Goal: Task Accomplishment & Management: Manage account settings

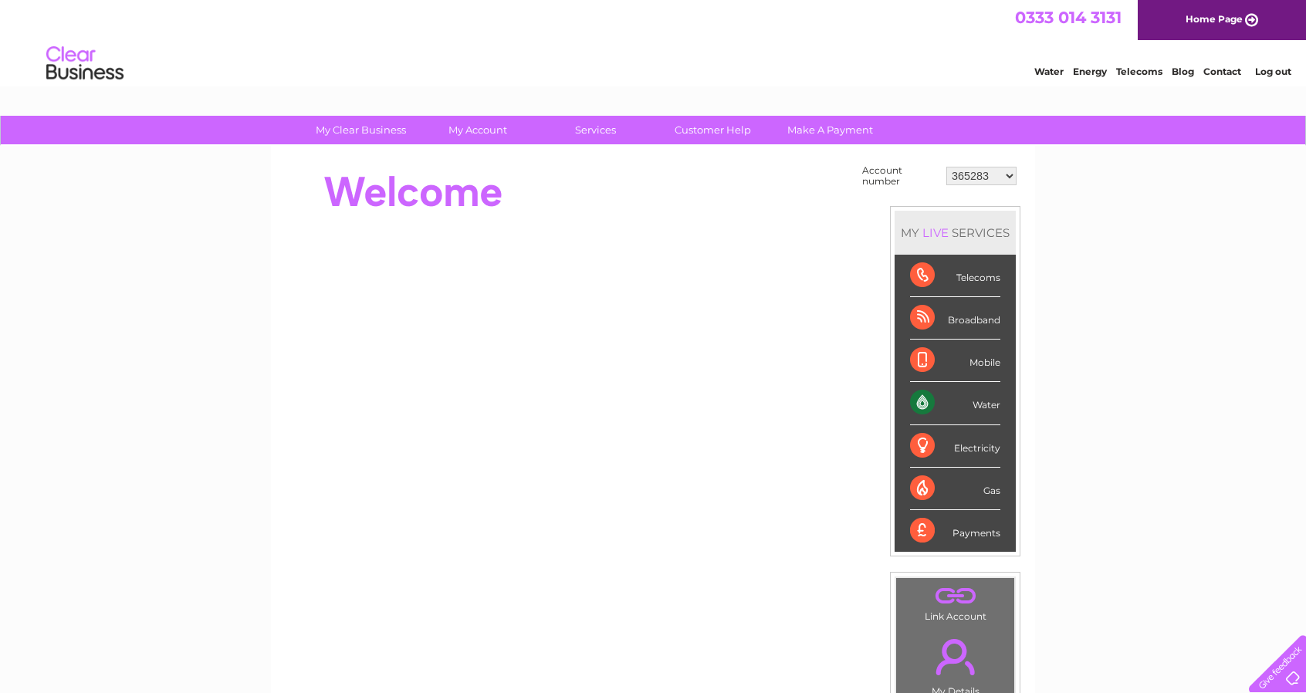
click at [1009, 177] on select "365283 30321724 30322625" at bounding box center [981, 176] width 70 height 19
click at [992, 174] on select "365283 30321724 30322625" at bounding box center [981, 176] width 70 height 19
click at [992, 173] on select "365283 30321724 30322625" at bounding box center [981, 176] width 70 height 19
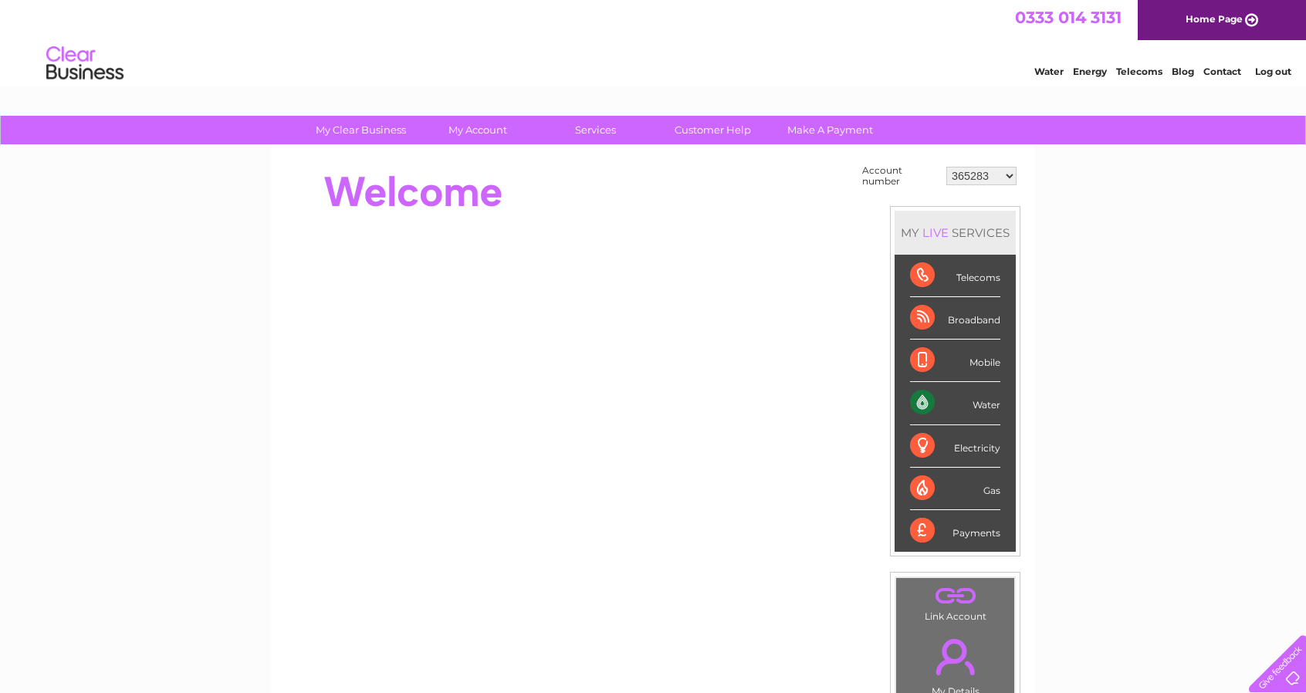
click at [992, 173] on select "365283 30321724 30322625" at bounding box center [981, 176] width 70 height 19
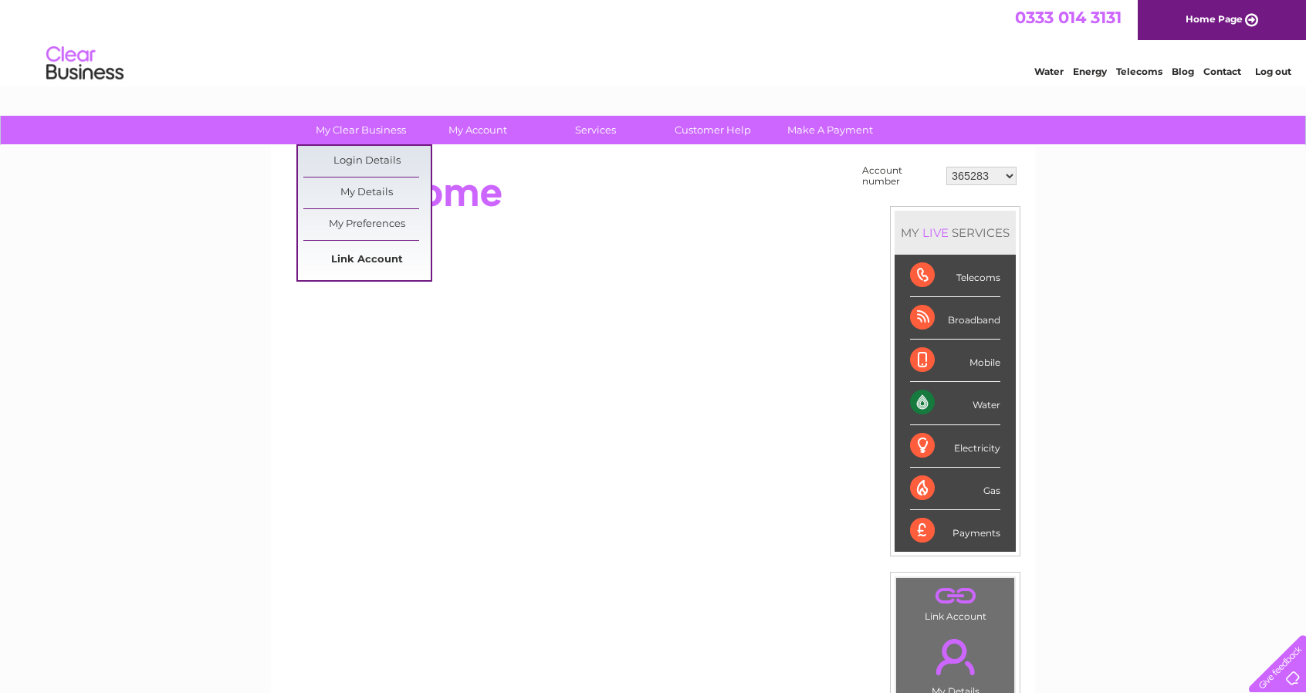
click at [355, 259] on link "Link Account" at bounding box center [366, 260] width 127 height 31
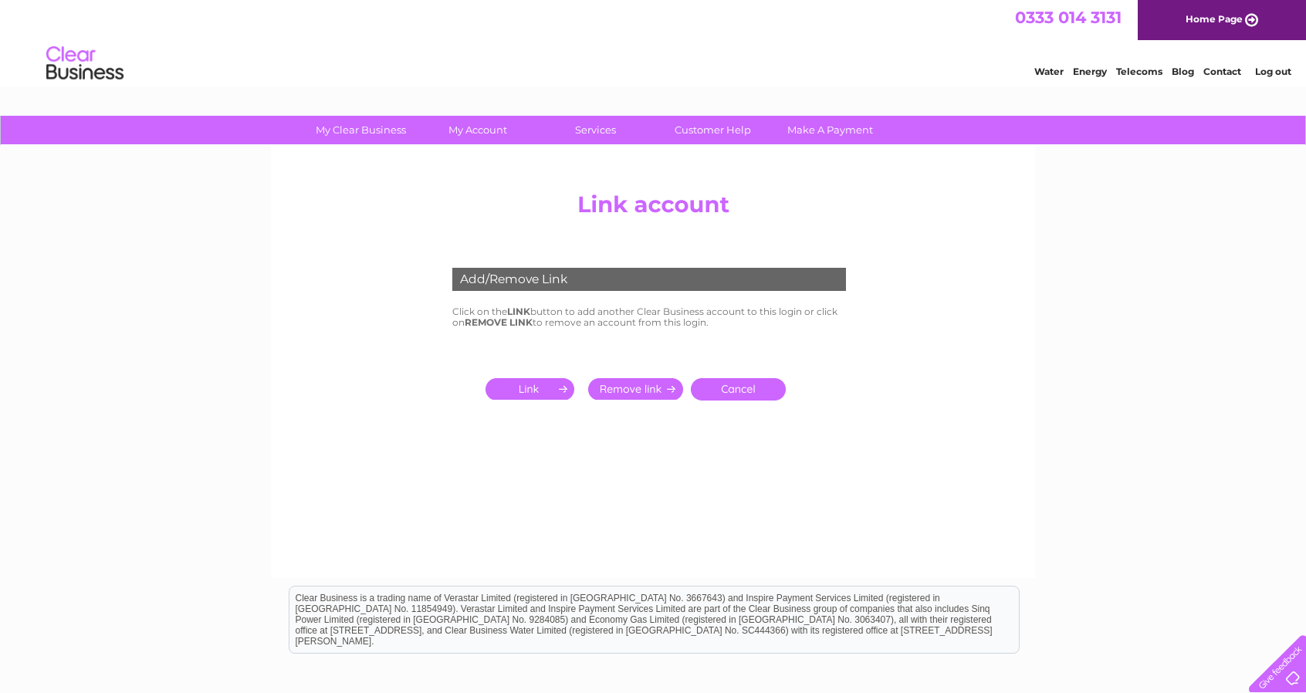
click at [539, 384] on input "submit" at bounding box center [532, 389] width 95 height 22
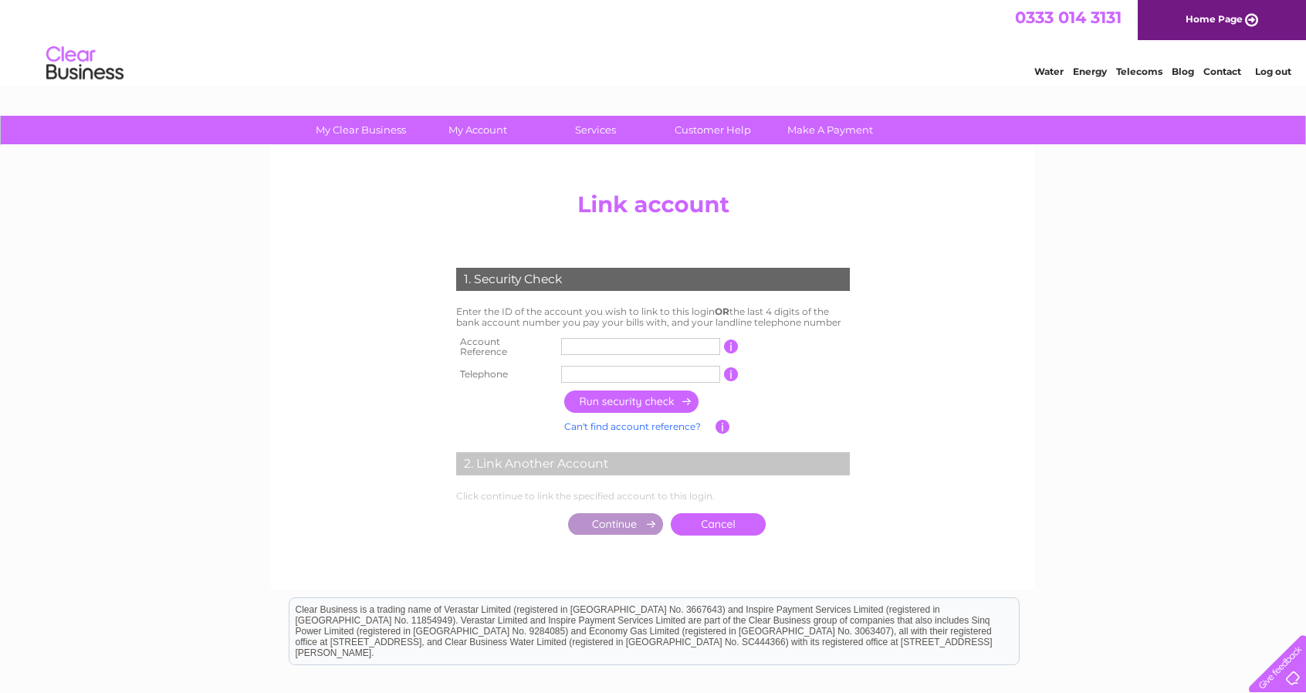
click at [580, 350] on input "text" at bounding box center [640, 346] width 159 height 17
type input "30324661"
click at [623, 375] on input "text" at bounding box center [640, 374] width 159 height 17
click at [664, 393] on input "button" at bounding box center [632, 401] width 136 height 22
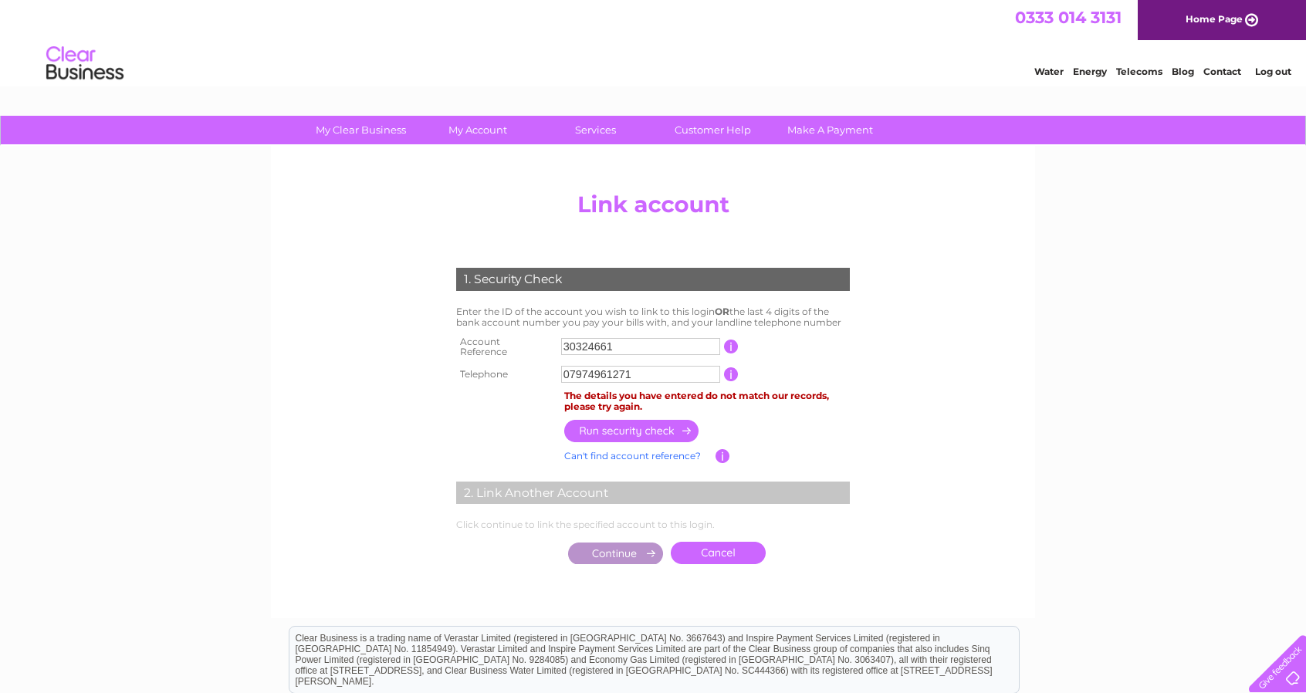
click at [728, 342] on input "button" at bounding box center [731, 347] width 15 height 14
click at [672, 370] on input "07974961271" at bounding box center [640, 374] width 159 height 17
click at [660, 421] on input "button" at bounding box center [632, 431] width 136 height 22
click at [657, 368] on input "07968282877" at bounding box center [640, 374] width 159 height 17
type input "0"
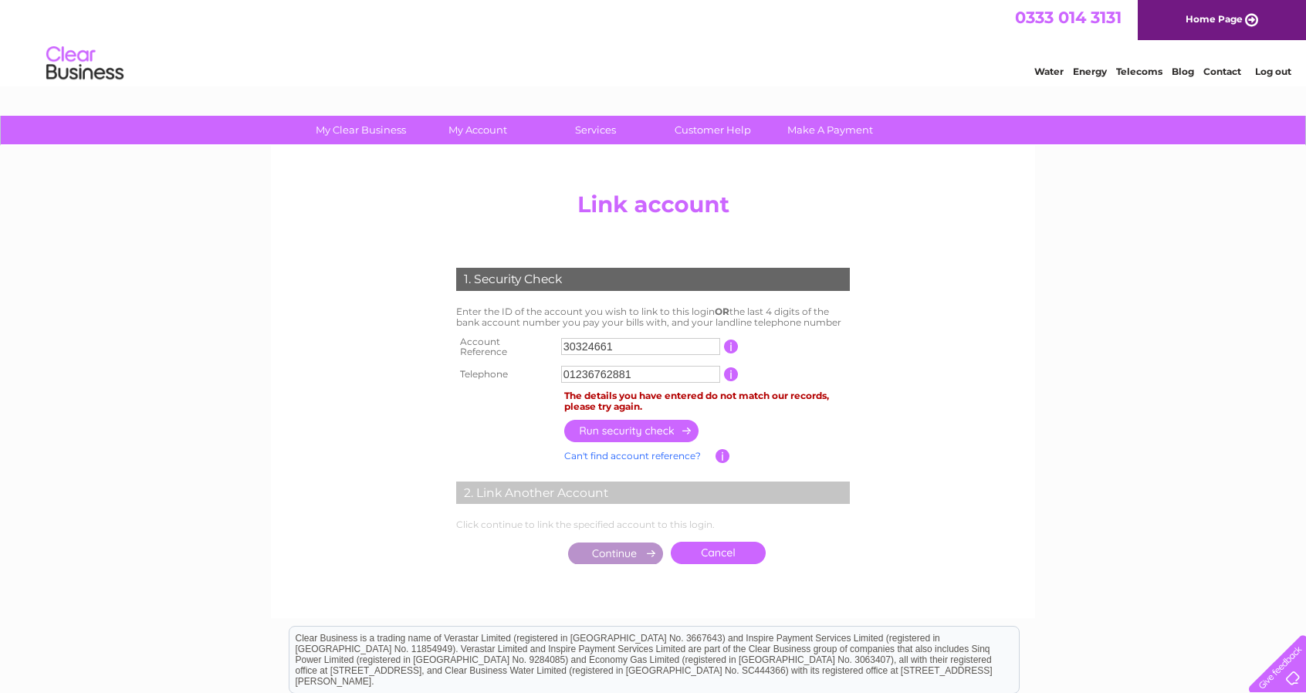
type input "01236762881"
click at [637, 424] on input "button" at bounding box center [632, 431] width 136 height 22
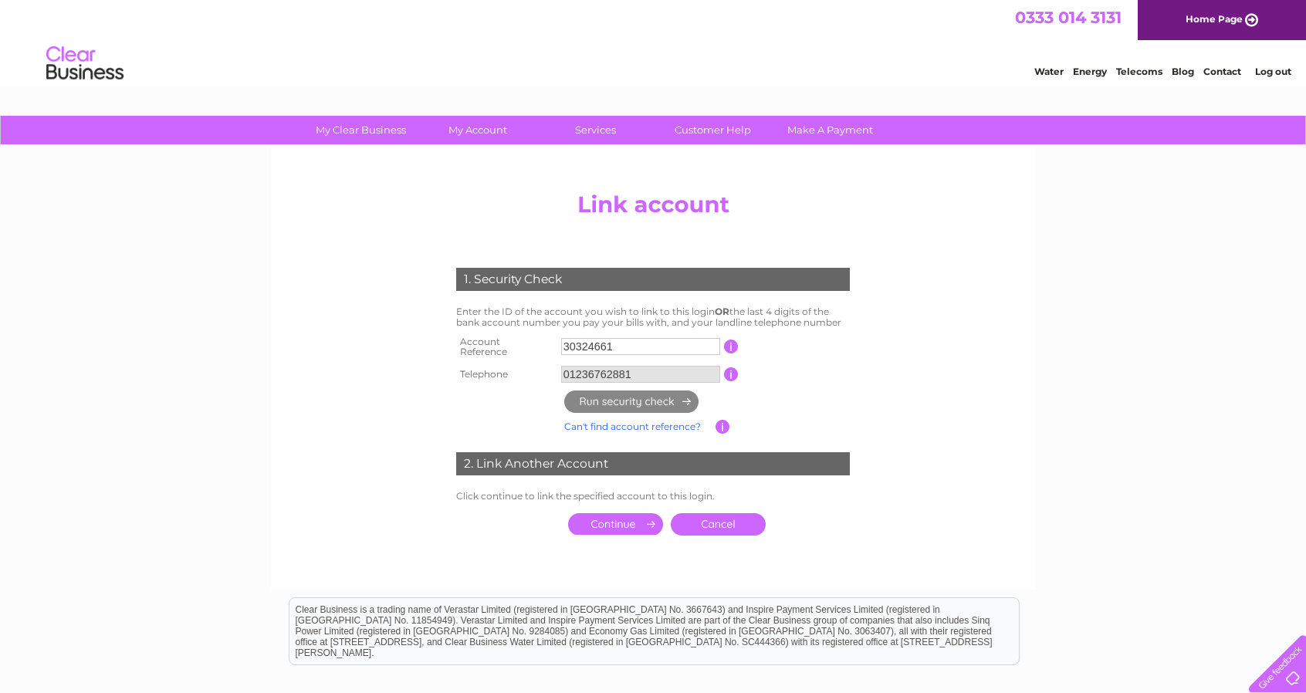
click at [650, 373] on input "01236762881" at bounding box center [640, 374] width 159 height 17
click at [661, 367] on input "01236762881" at bounding box center [640, 374] width 159 height 17
click at [659, 369] on input "01236762881" at bounding box center [640, 374] width 159 height 17
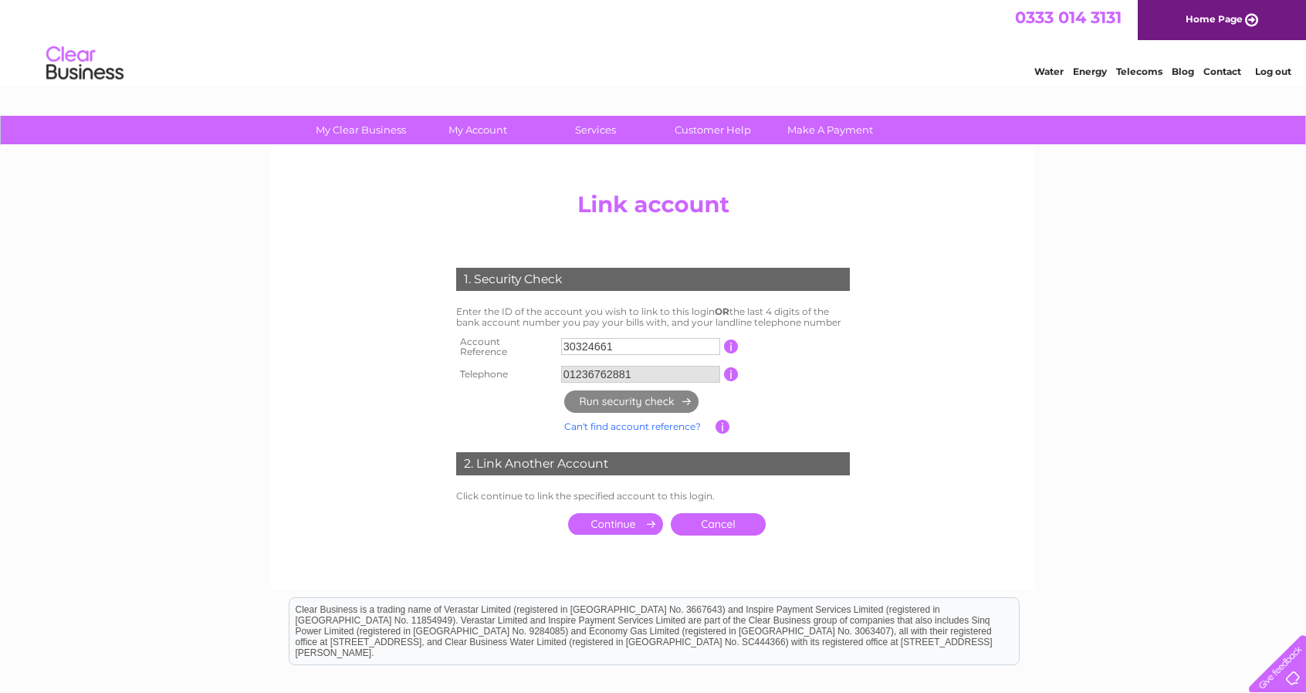
click at [659, 369] on input "01236762881" at bounding box center [640, 374] width 159 height 17
click at [505, 400] on th at bounding box center [506, 402] width 108 height 30
click at [684, 374] on input "01236762881" at bounding box center [640, 374] width 159 height 17
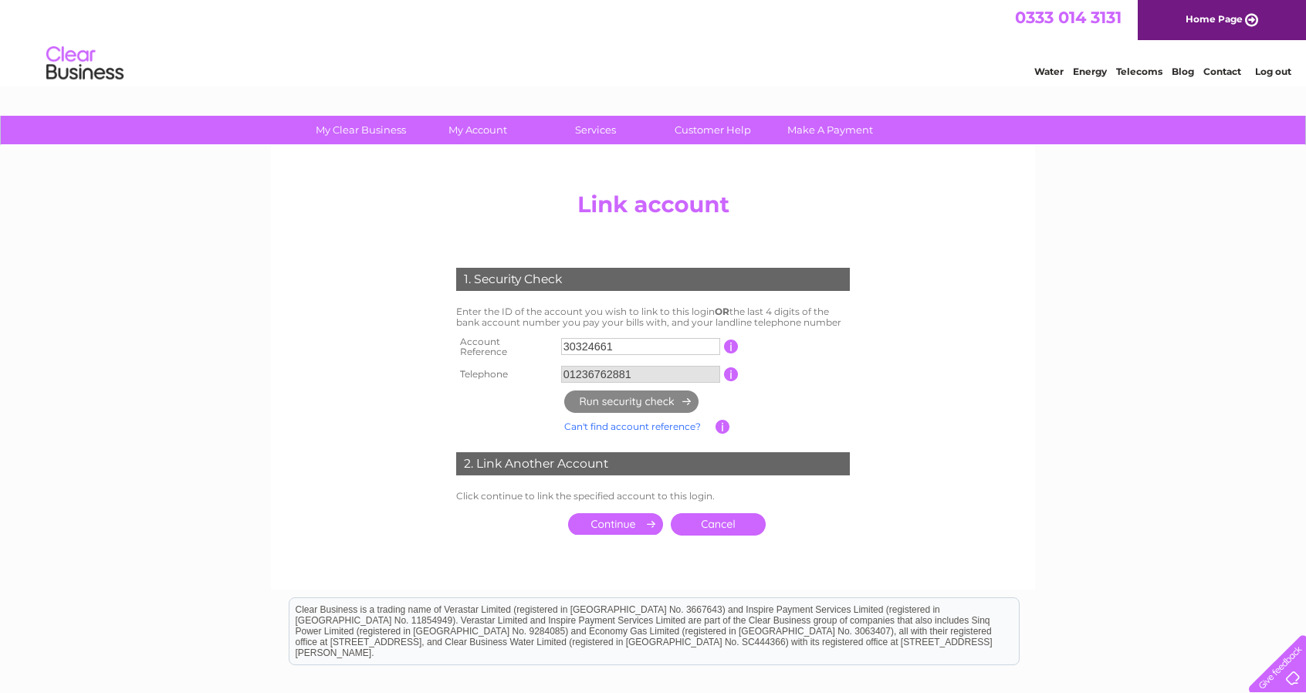
click at [681, 376] on input "01236762881" at bounding box center [640, 374] width 159 height 17
click at [668, 373] on input "01236762881" at bounding box center [640, 374] width 159 height 17
click at [667, 374] on input "01236762881" at bounding box center [640, 374] width 159 height 17
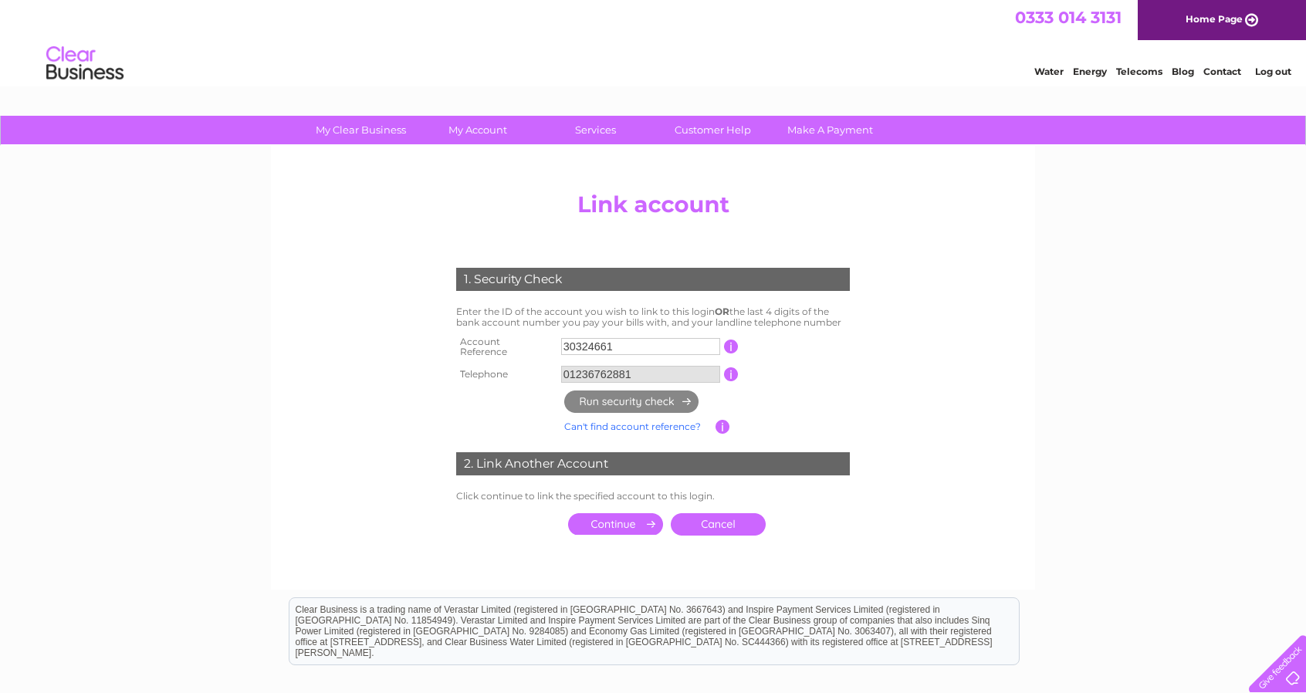
click at [667, 374] on input "01236762881" at bounding box center [640, 374] width 159 height 17
click at [709, 515] on link "Cancel" at bounding box center [718, 524] width 95 height 22
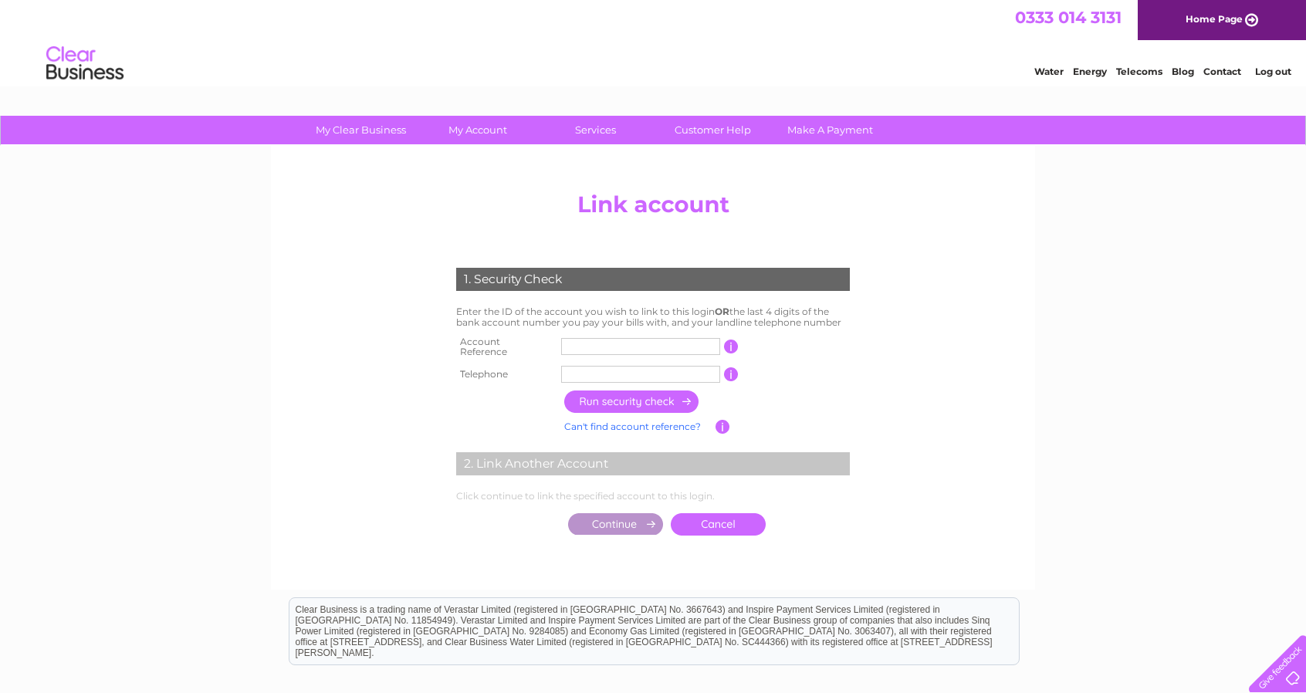
click at [574, 343] on input "text" at bounding box center [640, 346] width 159 height 17
type input "30324661"
click at [617, 367] on input "text" at bounding box center [640, 374] width 159 height 17
type input "07976183769"
click at [623, 396] on input "button" at bounding box center [632, 401] width 136 height 22
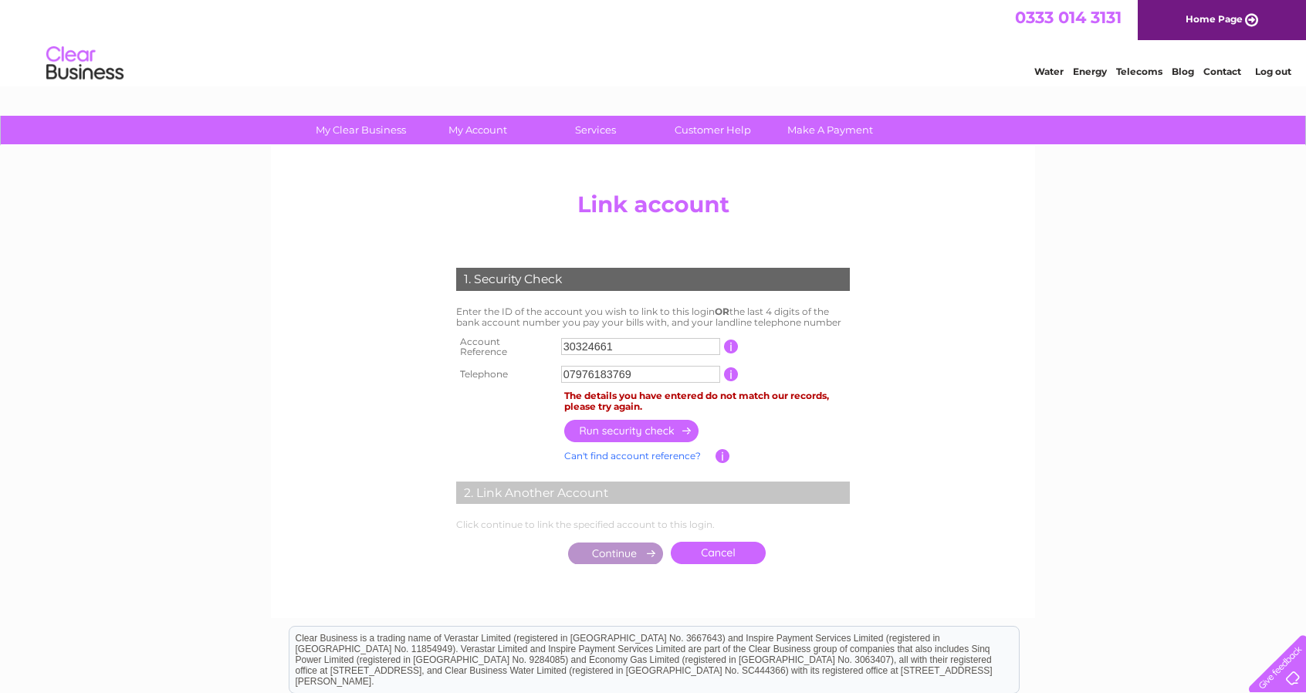
click at [623, 453] on link "Can't find account reference?" at bounding box center [632, 456] width 137 height 12
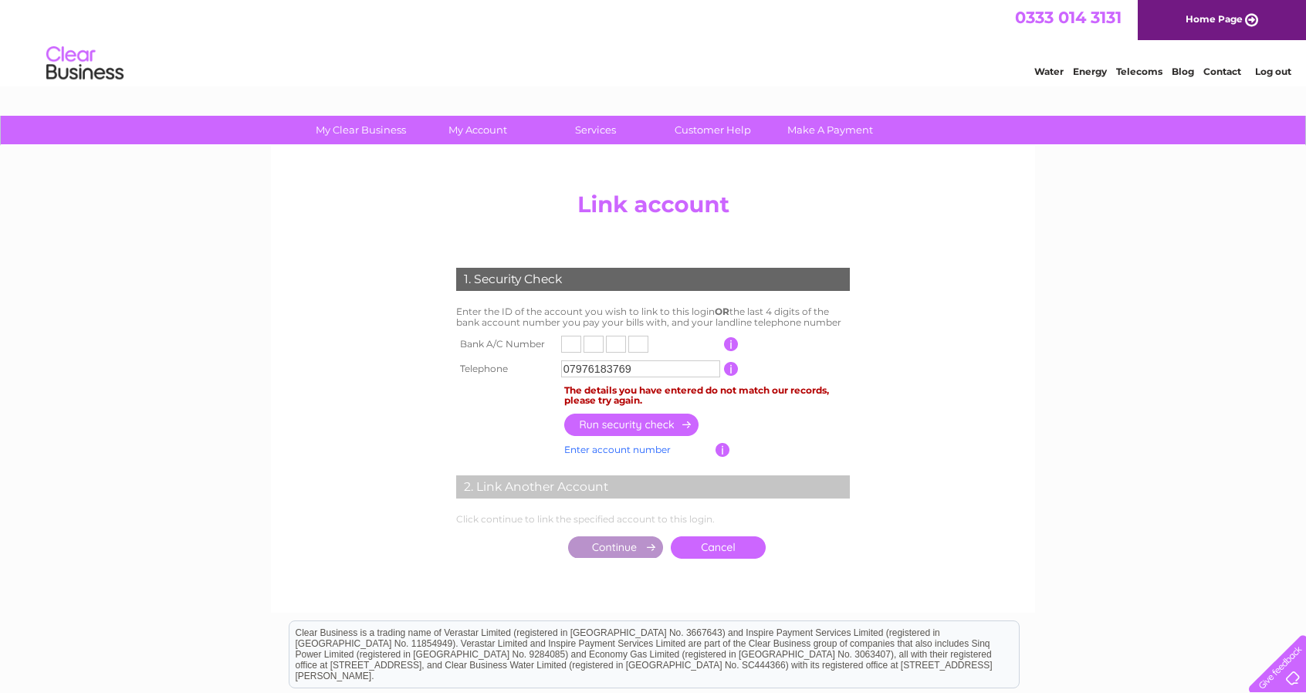
click at [622, 453] on link "Enter account number" at bounding box center [617, 450] width 106 height 12
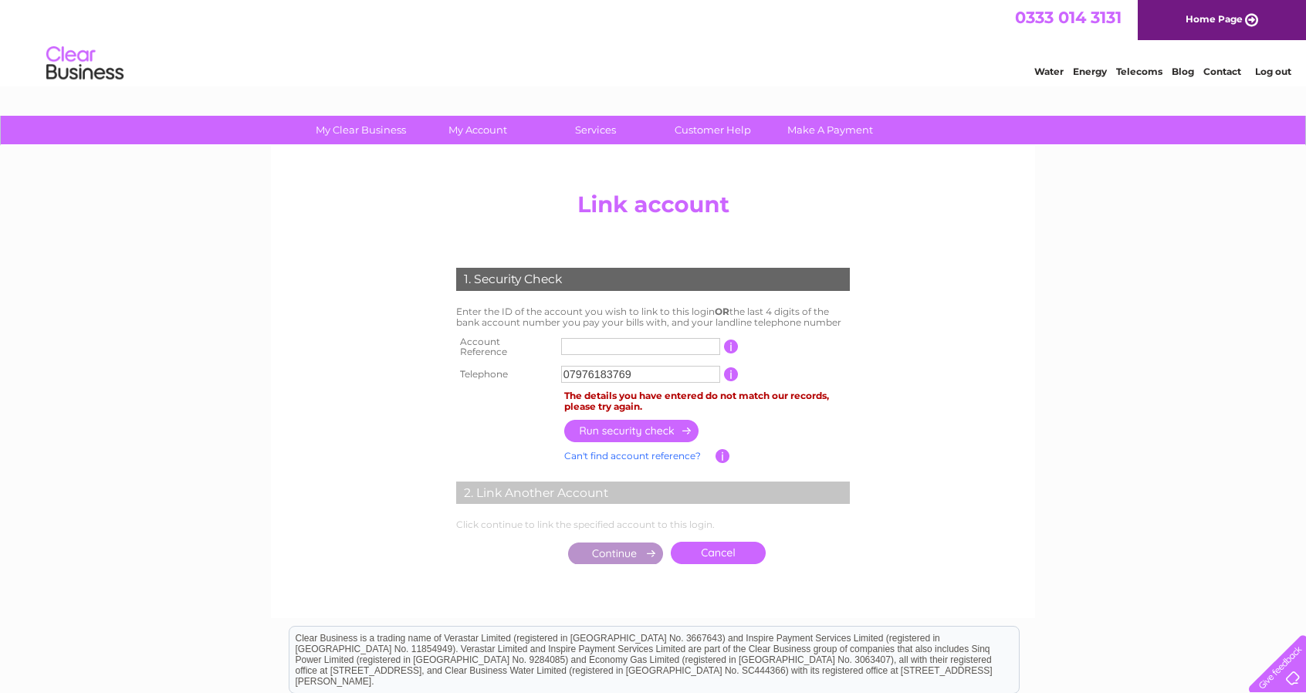
click at [586, 346] on input "text" at bounding box center [640, 346] width 159 height 17
type input "30324661"
click at [664, 367] on input "07976183769" at bounding box center [640, 374] width 159 height 17
type input "0"
click at [629, 421] on input "button" at bounding box center [632, 431] width 136 height 22
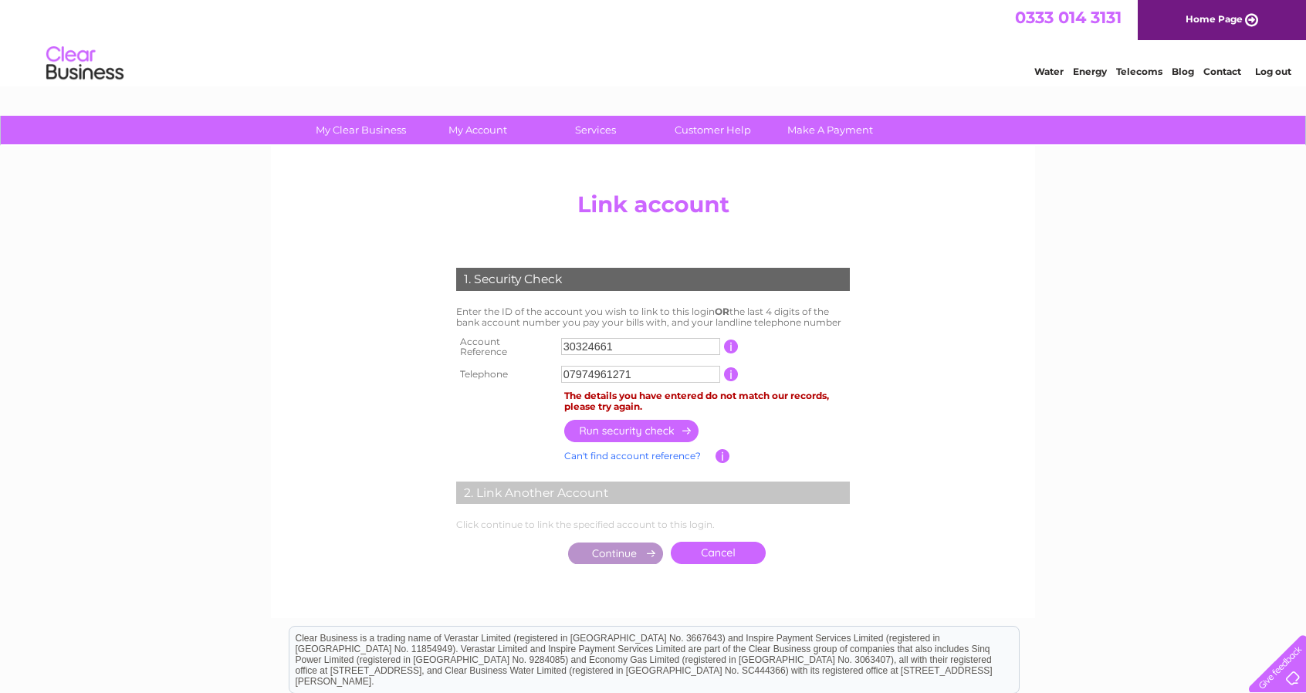
click at [593, 374] on input "07974961271" at bounding box center [640, 374] width 159 height 17
click at [621, 420] on input "button" at bounding box center [632, 431] width 136 height 22
click at [644, 373] on input "07968282877" at bounding box center [640, 374] width 159 height 17
type input "07974961271"
click at [634, 422] on input "button" at bounding box center [632, 431] width 136 height 22
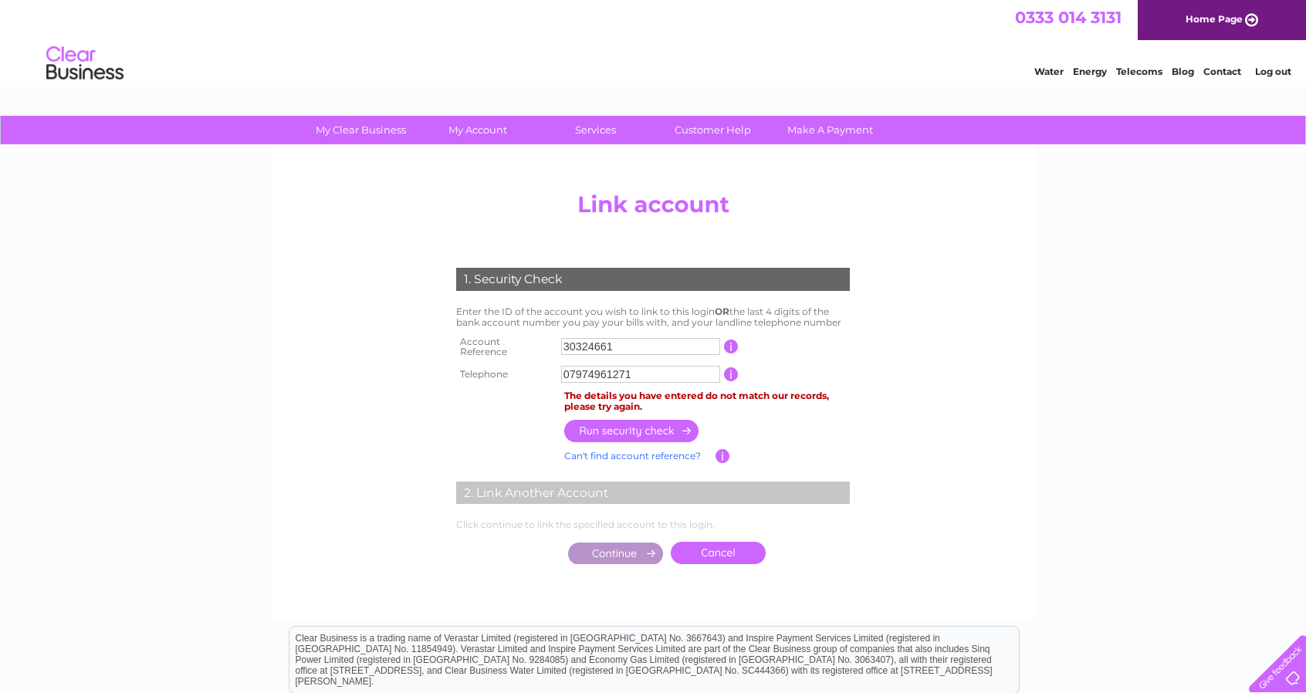
click at [710, 546] on link "Cancel" at bounding box center [718, 553] width 95 height 22
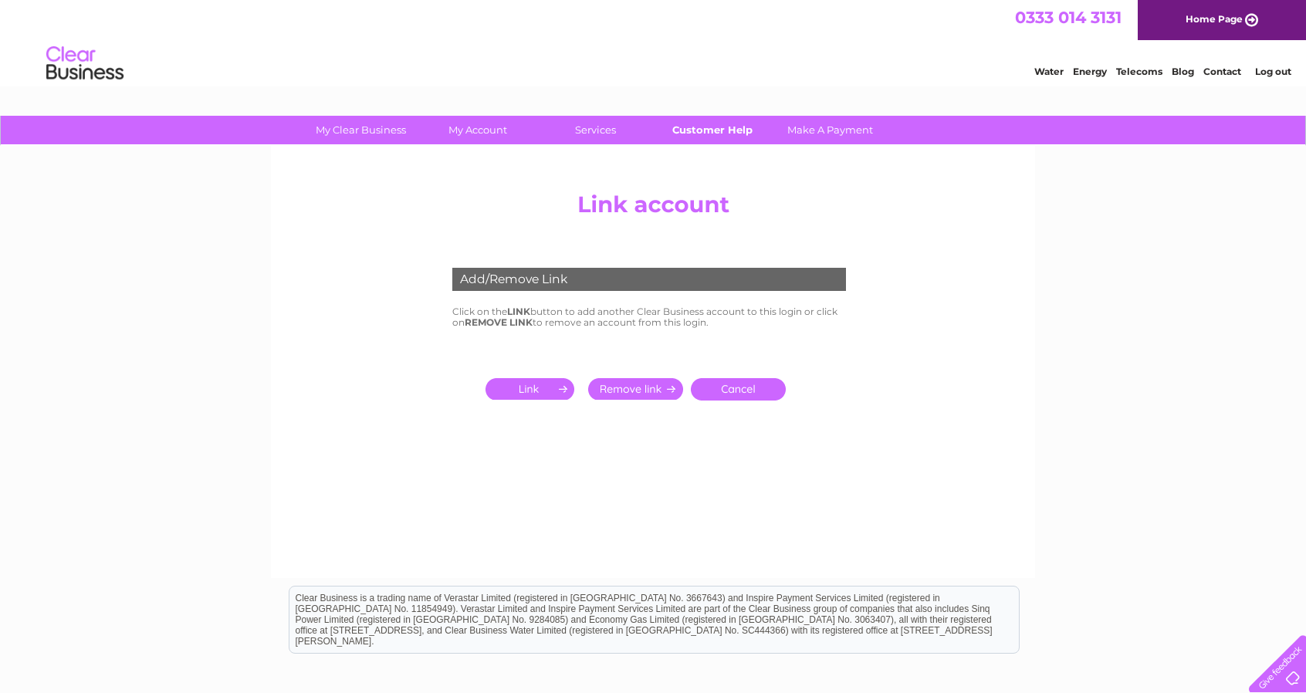
click at [697, 127] on link "Customer Help" at bounding box center [712, 130] width 127 height 29
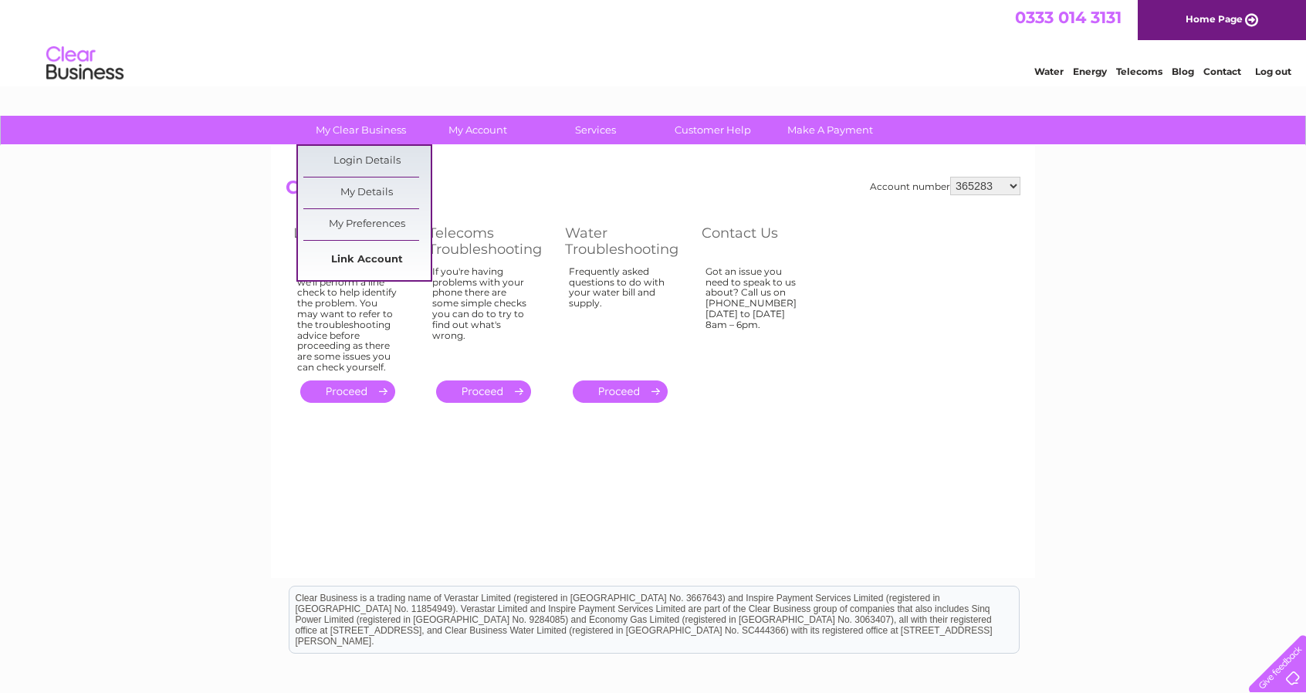
click at [361, 249] on link "Link Account" at bounding box center [366, 260] width 127 height 31
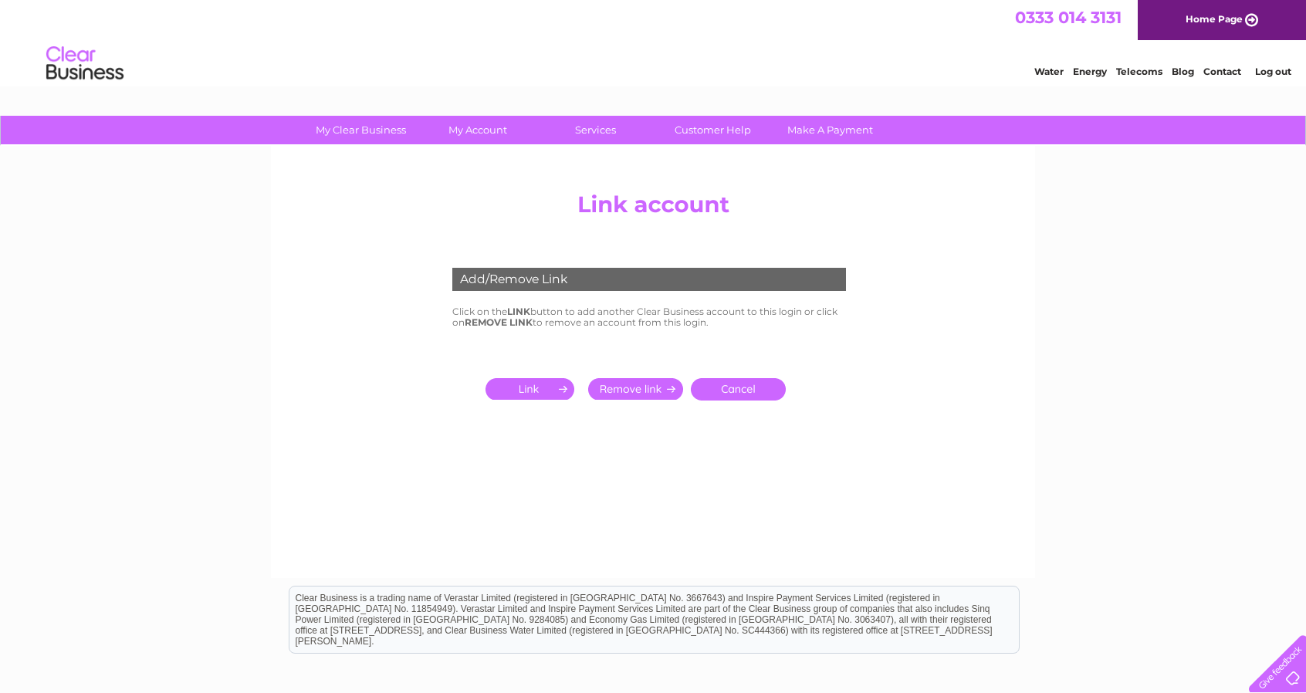
click at [525, 384] on input "submit" at bounding box center [532, 389] width 95 height 22
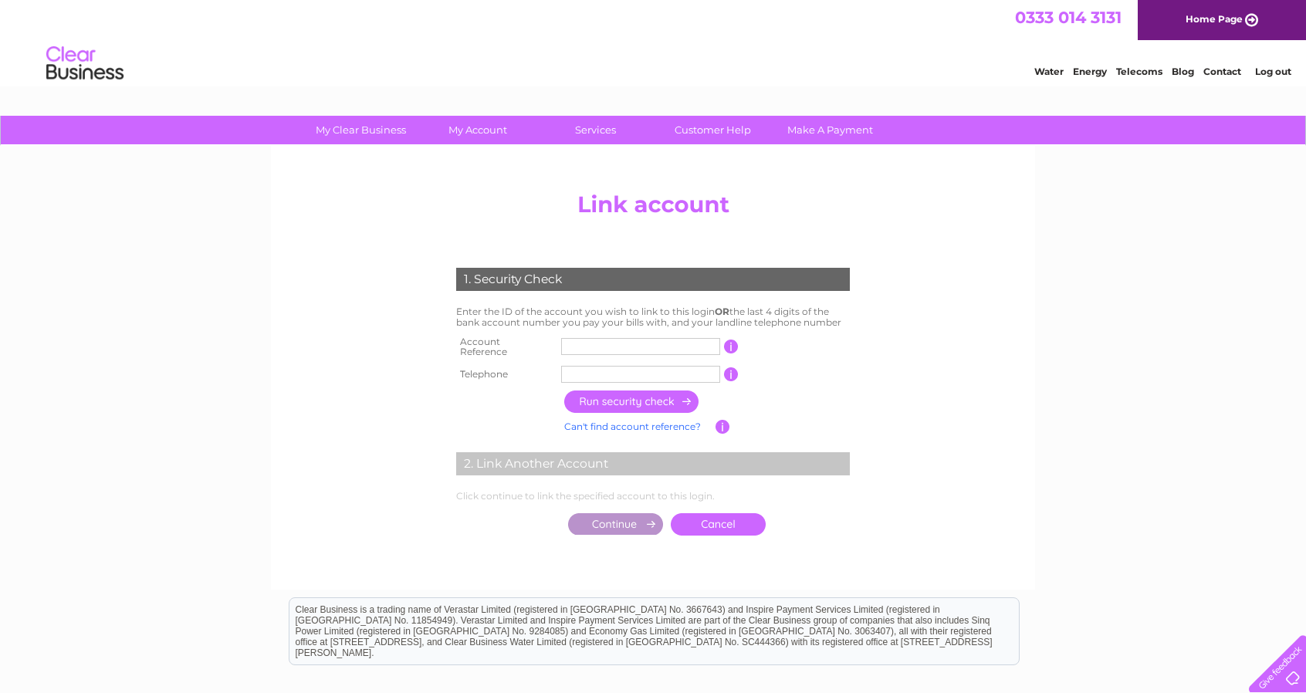
click at [573, 346] on input "text" at bounding box center [640, 346] width 159 height 17
type input "30324661"
click at [615, 366] on input "text" at bounding box center [640, 374] width 159 height 17
click at [733, 370] on input "button" at bounding box center [731, 374] width 15 height 14
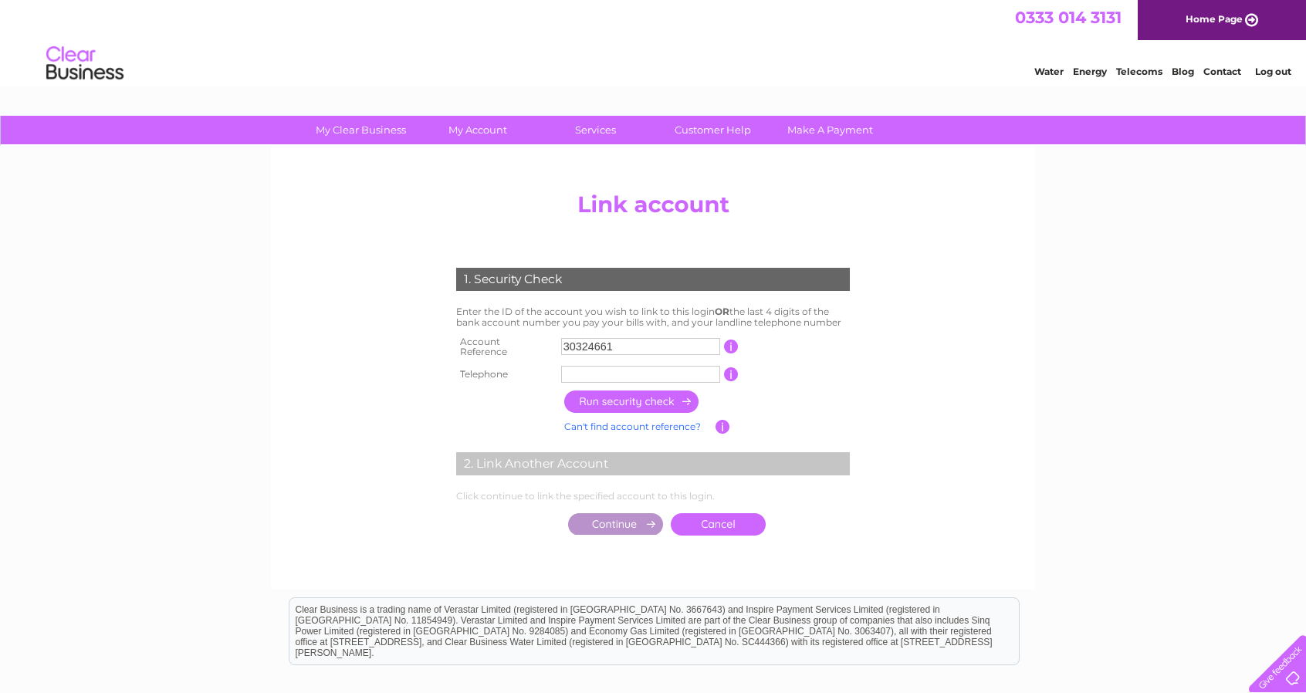
click at [733, 370] on input "button" at bounding box center [731, 374] width 15 height 14
click at [732, 367] on input "button" at bounding box center [731, 374] width 15 height 14
click at [639, 371] on input "text" at bounding box center [640, 374] width 159 height 17
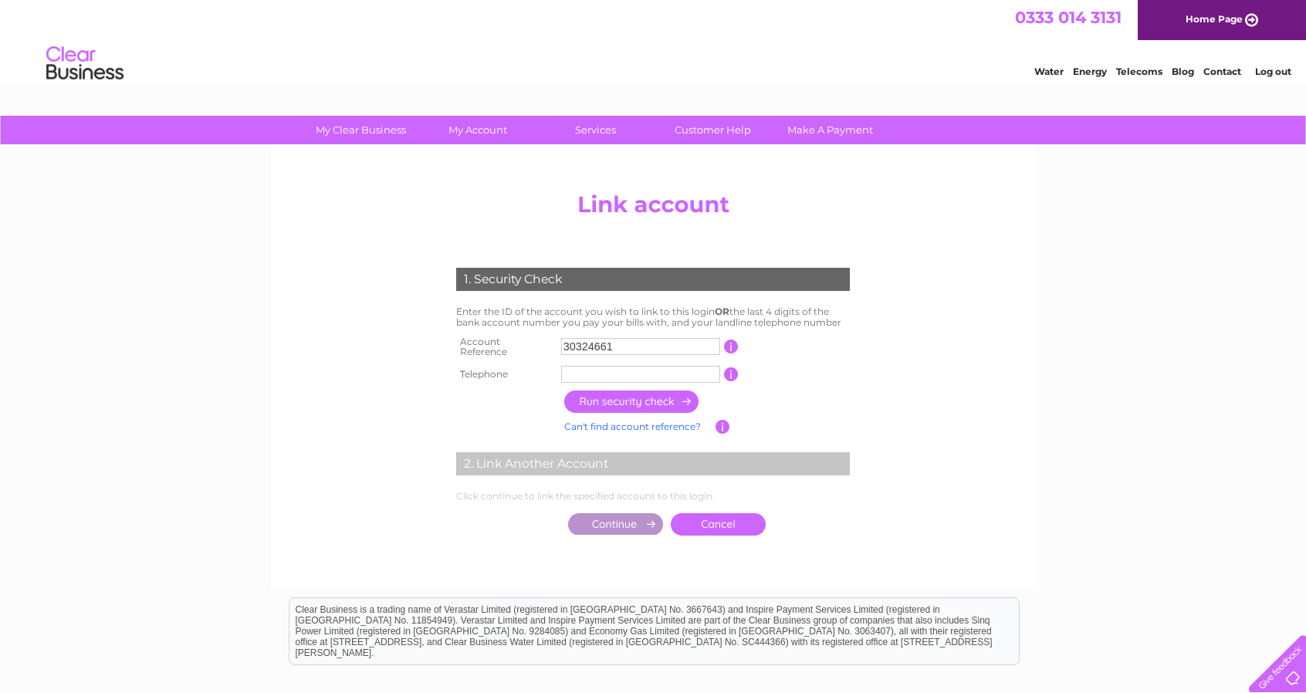
type input "07974961271"
click at [656, 394] on input "button" at bounding box center [632, 401] width 136 height 22
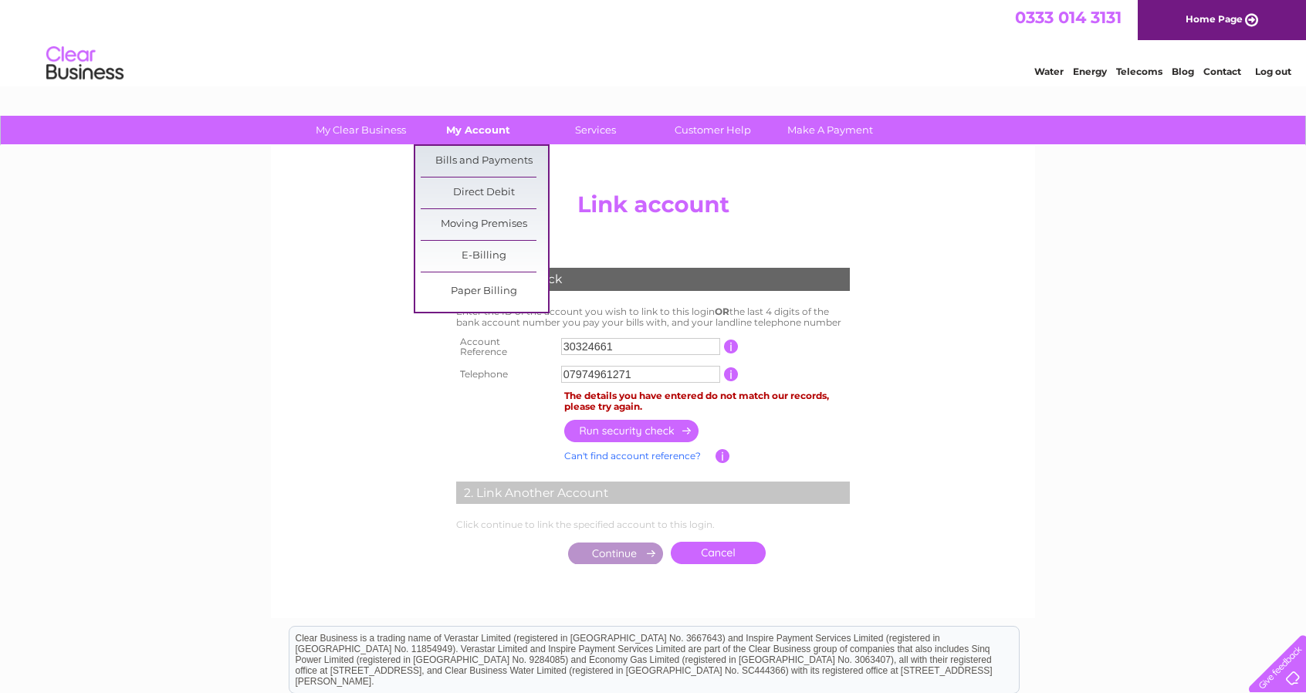
click at [489, 129] on link "My Account" at bounding box center [477, 130] width 127 height 29
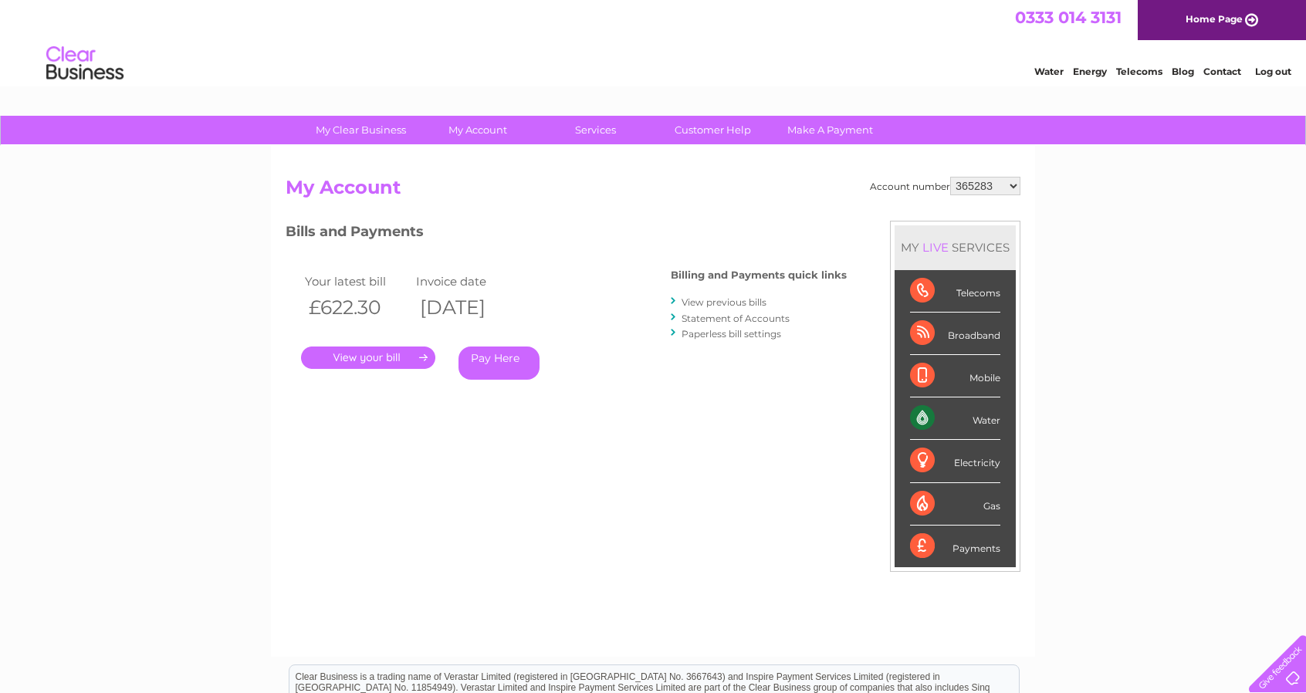
click at [1008, 183] on select "365283 30321724 30322625" at bounding box center [985, 186] width 70 height 19
click at [823, 124] on link "Make A Payment" at bounding box center [829, 130] width 127 height 29
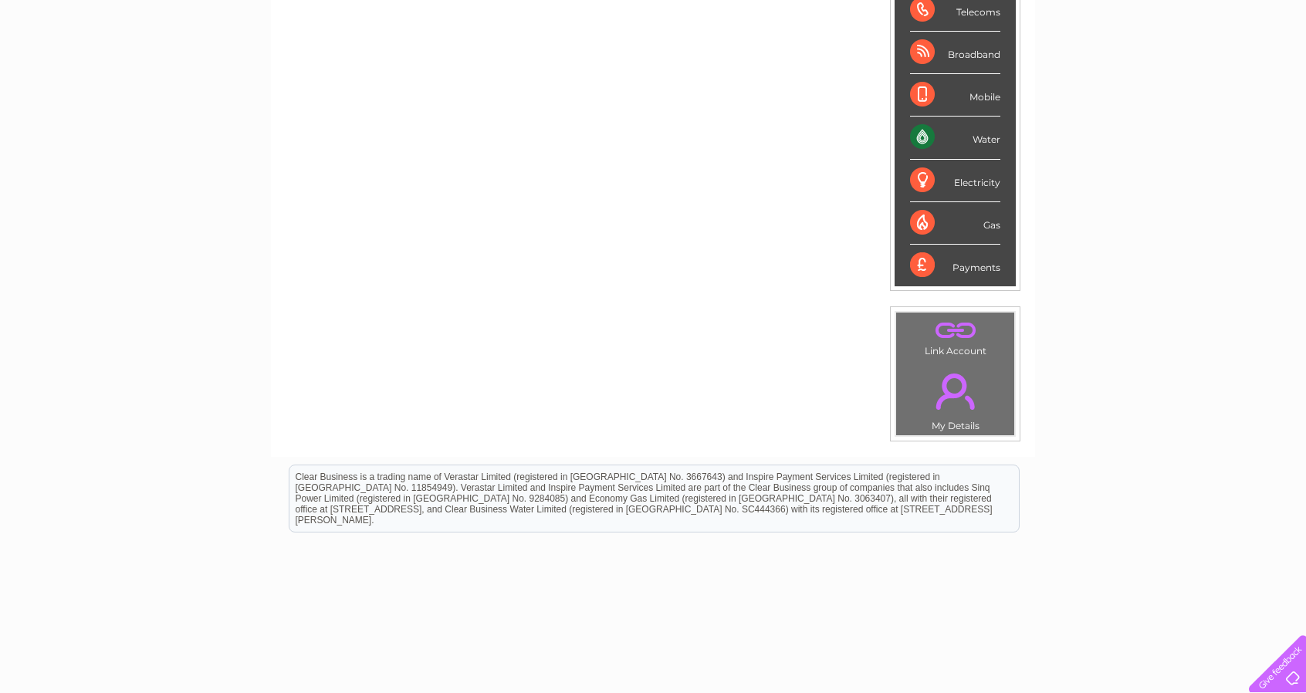
scroll to position [302, 0]
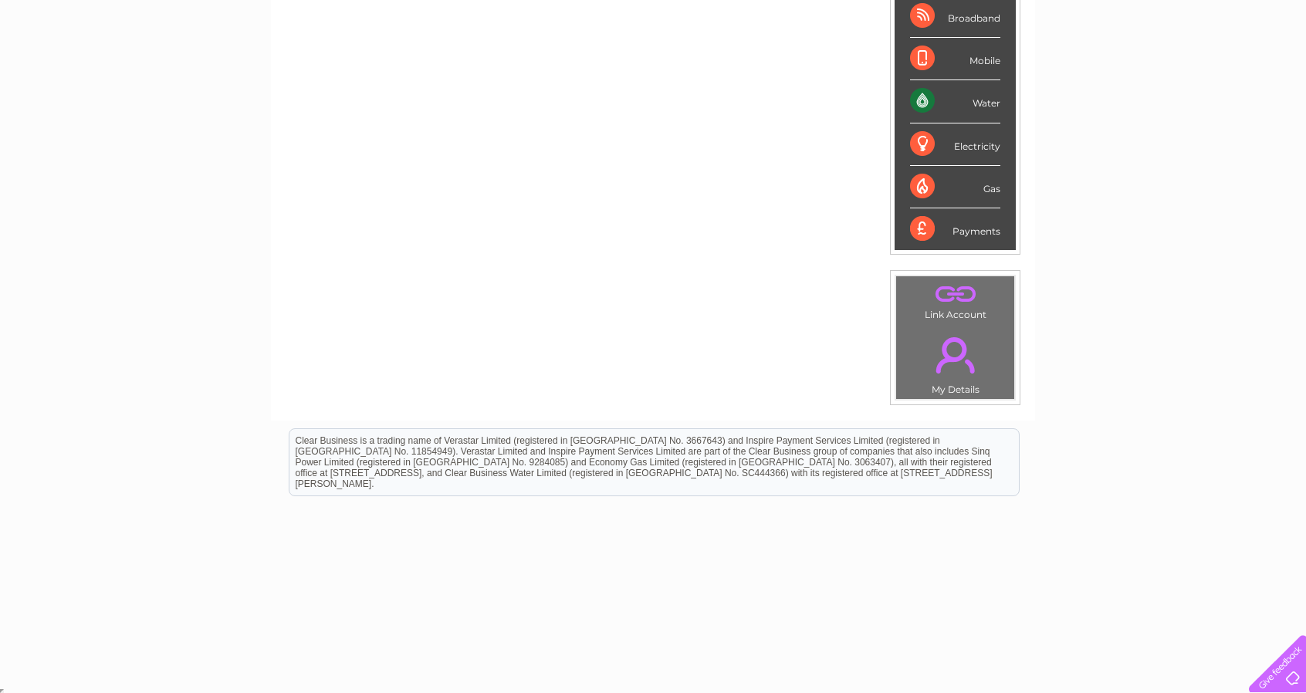
click at [951, 344] on link "." at bounding box center [955, 355] width 110 height 54
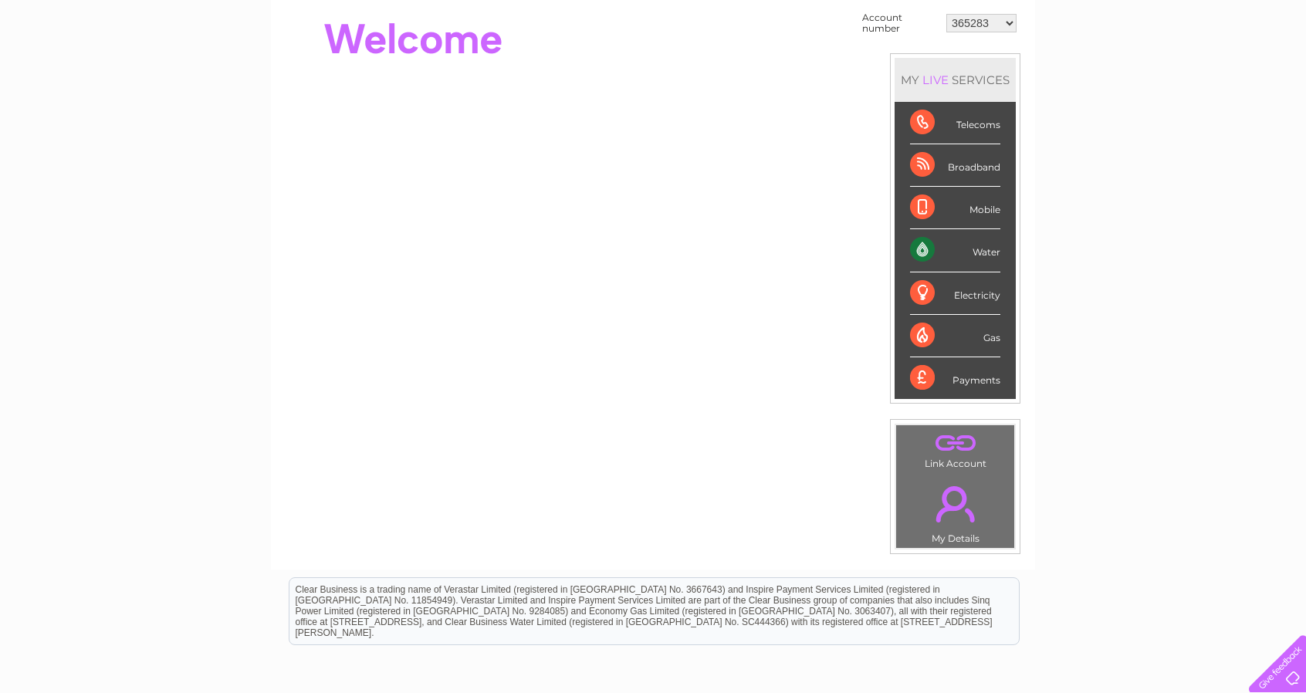
scroll to position [154, 0]
click at [955, 436] on link "." at bounding box center [955, 440] width 110 height 27
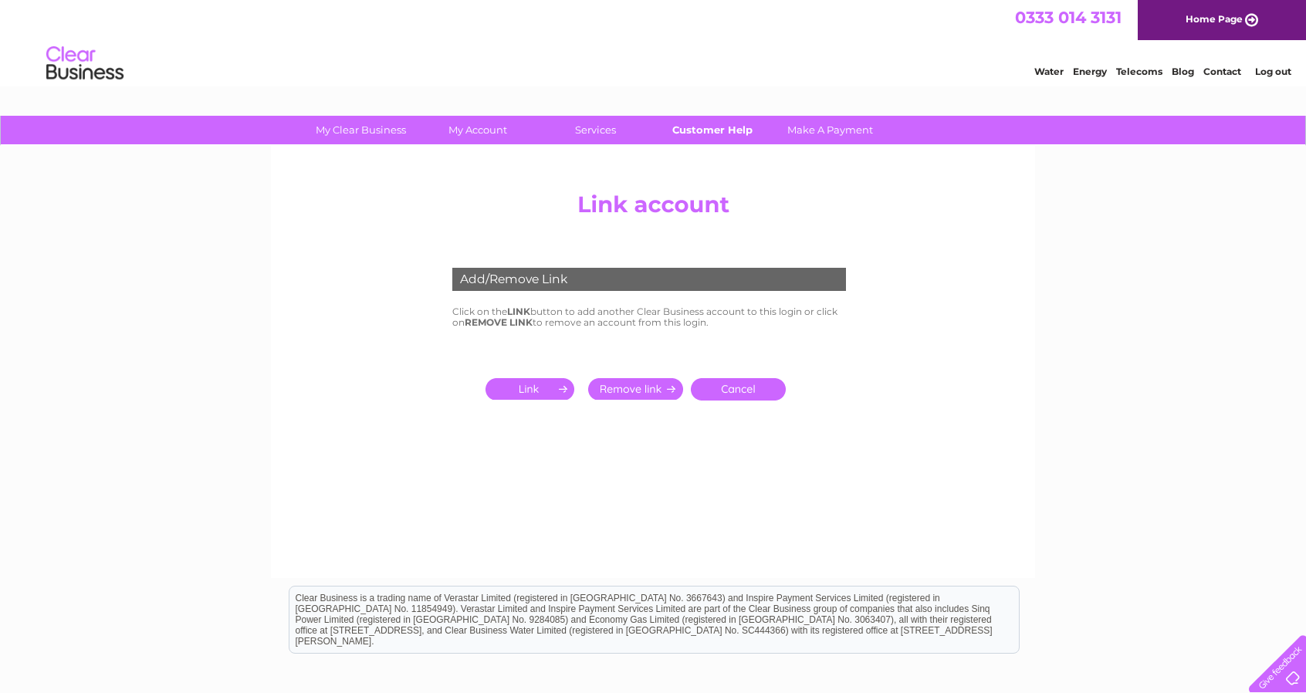
click at [705, 127] on link "Customer Help" at bounding box center [712, 130] width 127 height 29
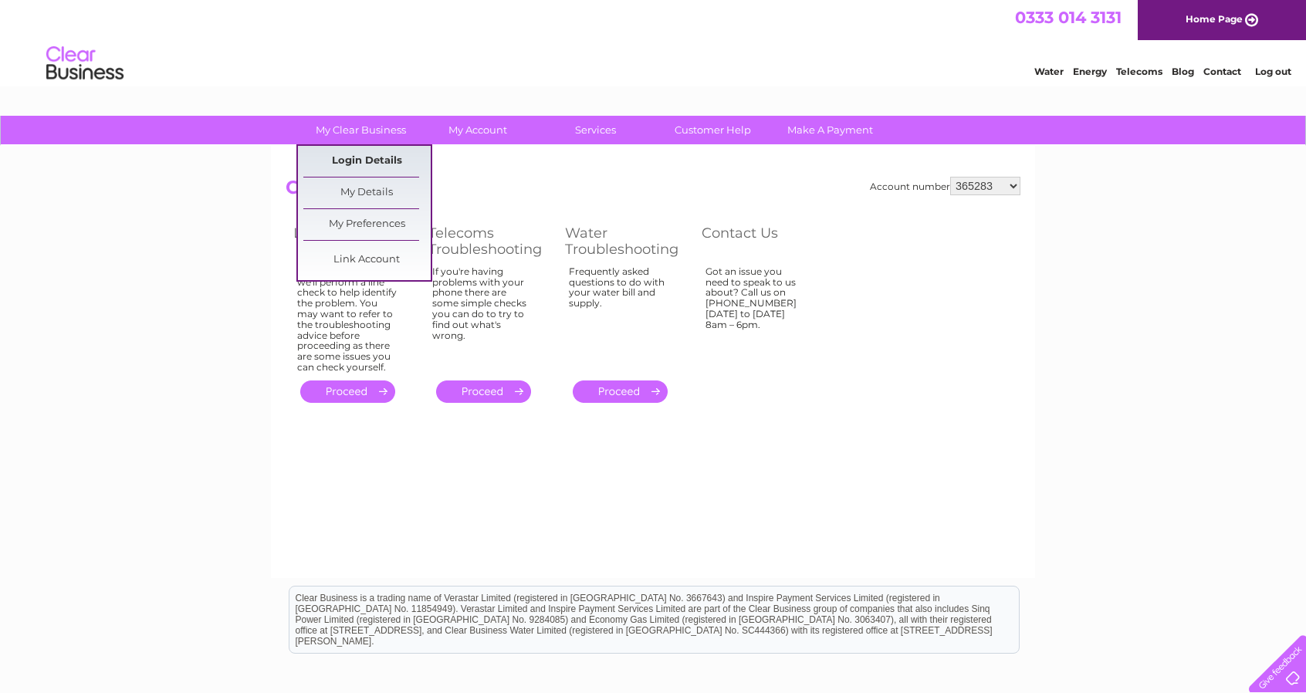
click at [384, 161] on link "Login Details" at bounding box center [366, 161] width 127 height 31
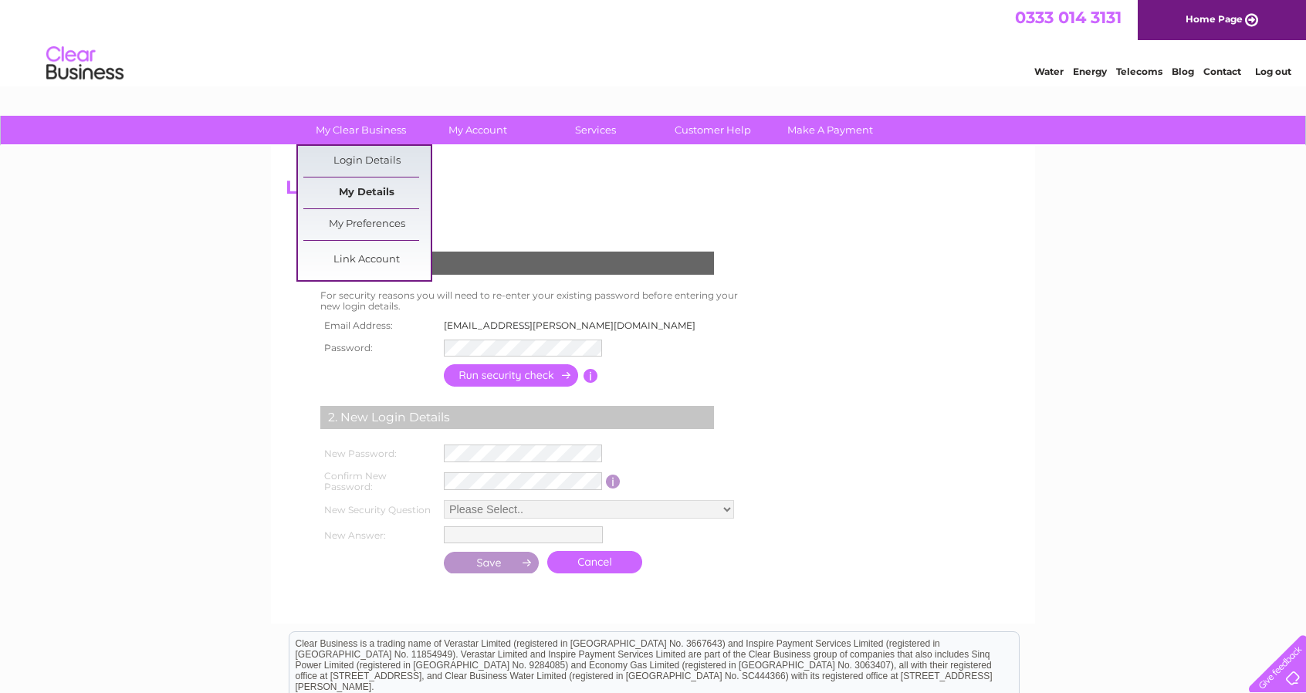
click at [367, 180] on link "My Details" at bounding box center [366, 192] width 127 height 31
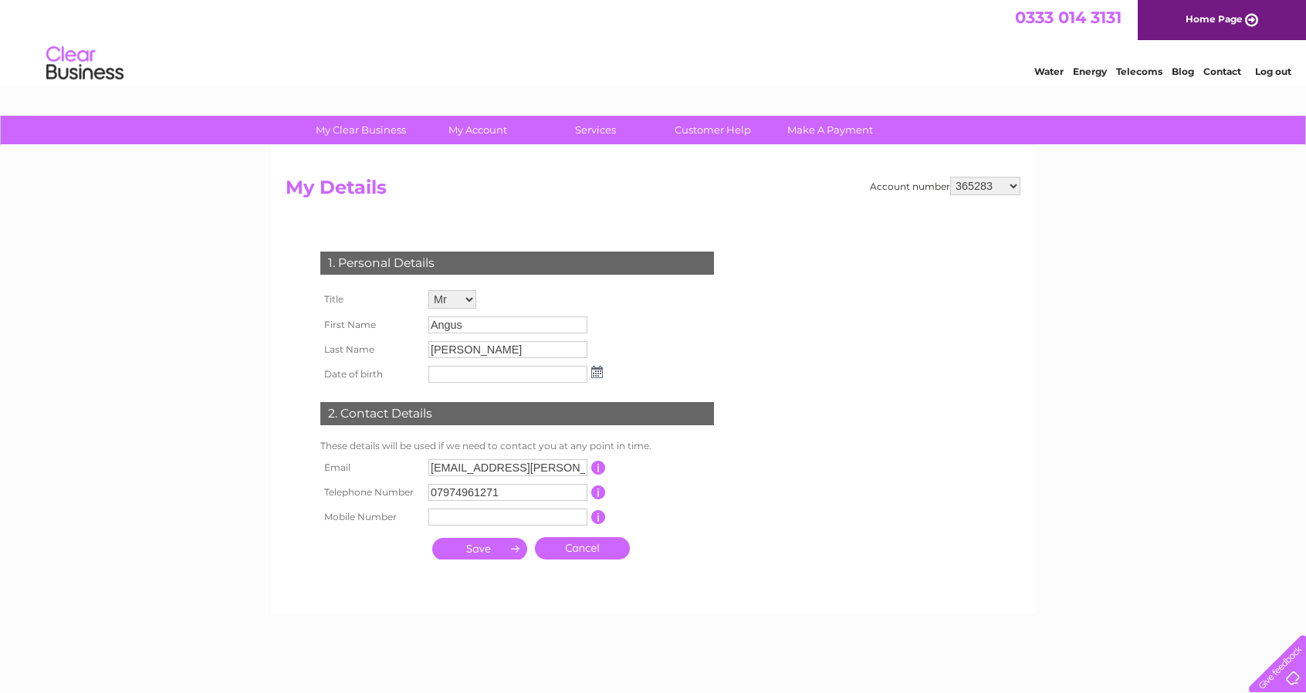
click at [367, 188] on h2 "My Details" at bounding box center [653, 191] width 735 height 29
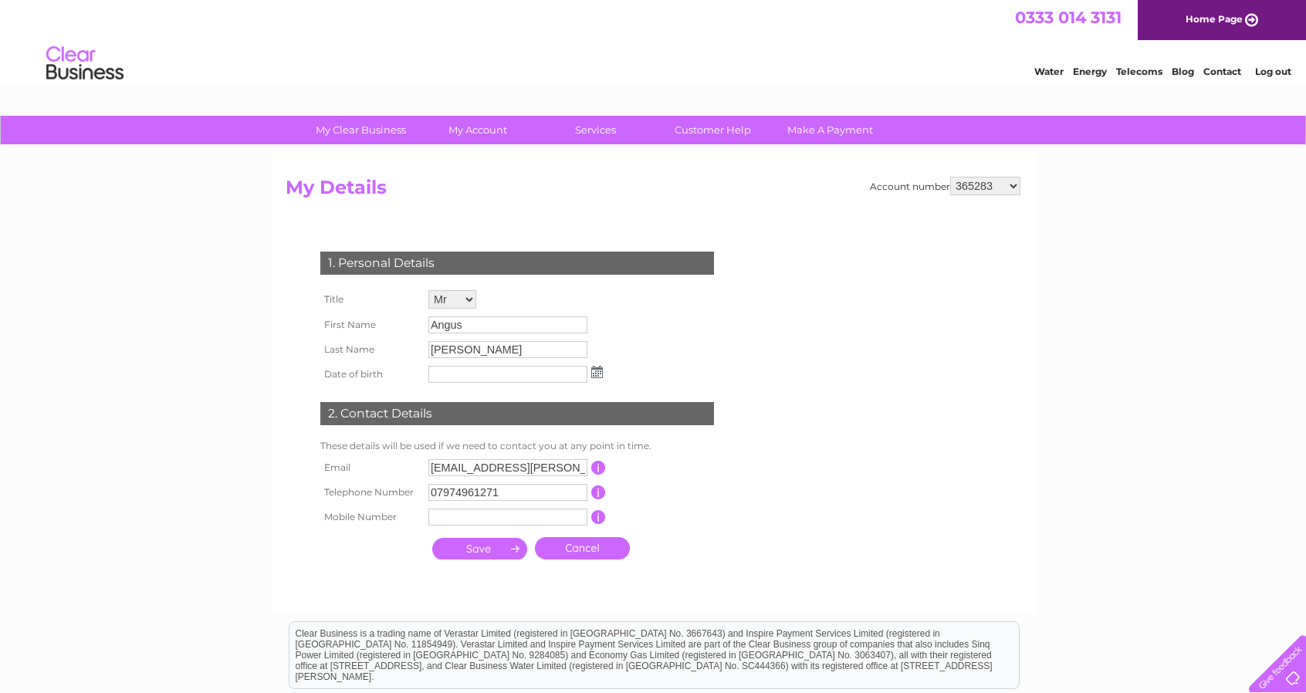
click at [1220, 69] on link "Contact" at bounding box center [1222, 72] width 38 height 12
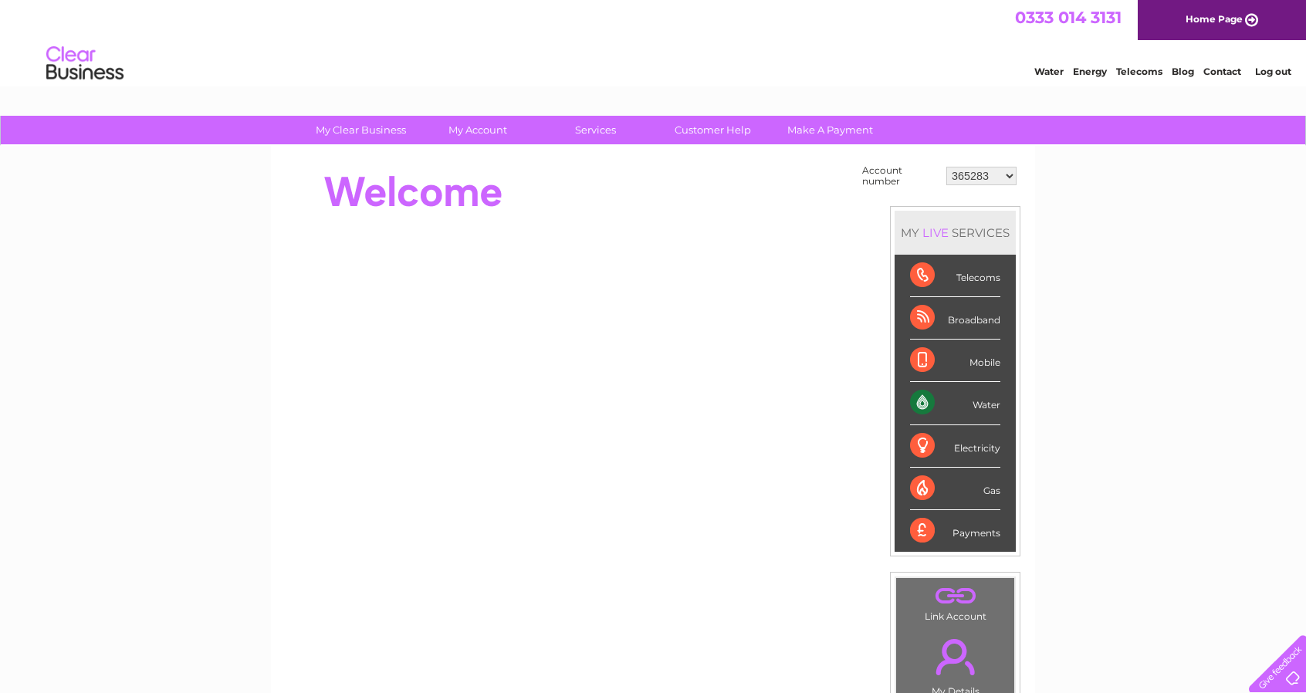
click at [1008, 171] on select "365283 30321724 30322625" at bounding box center [981, 176] width 70 height 19
click at [1222, 71] on link "Contact" at bounding box center [1222, 72] width 38 height 12
